Goal: Find contact information: Find contact information

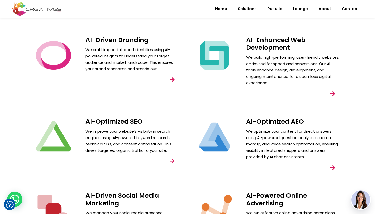
scroll to position [36, 0]
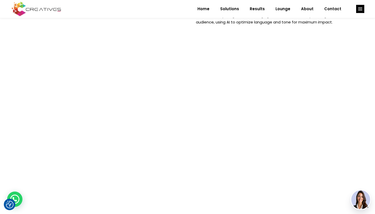
scroll to position [203, 0]
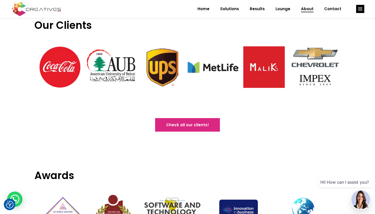
scroll to position [701, 0]
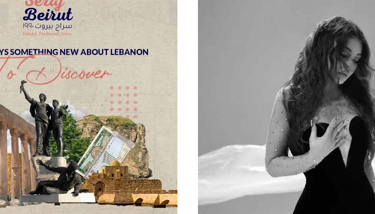
scroll to position [110, 0]
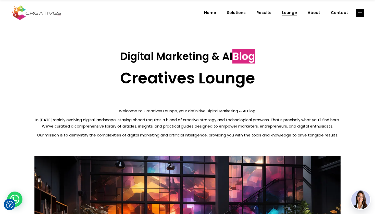
click at [364, 14] on line "link" at bounding box center [364, 14] width 0 height 0
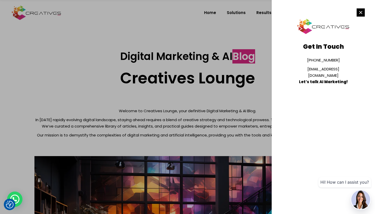
click at [362, 14] on rect "link" at bounding box center [361, 12] width 8 height 8
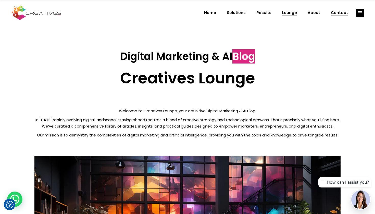
click at [338, 12] on span "Contact" at bounding box center [339, 12] width 17 height 13
